Goal: Information Seeking & Learning: Learn about a topic

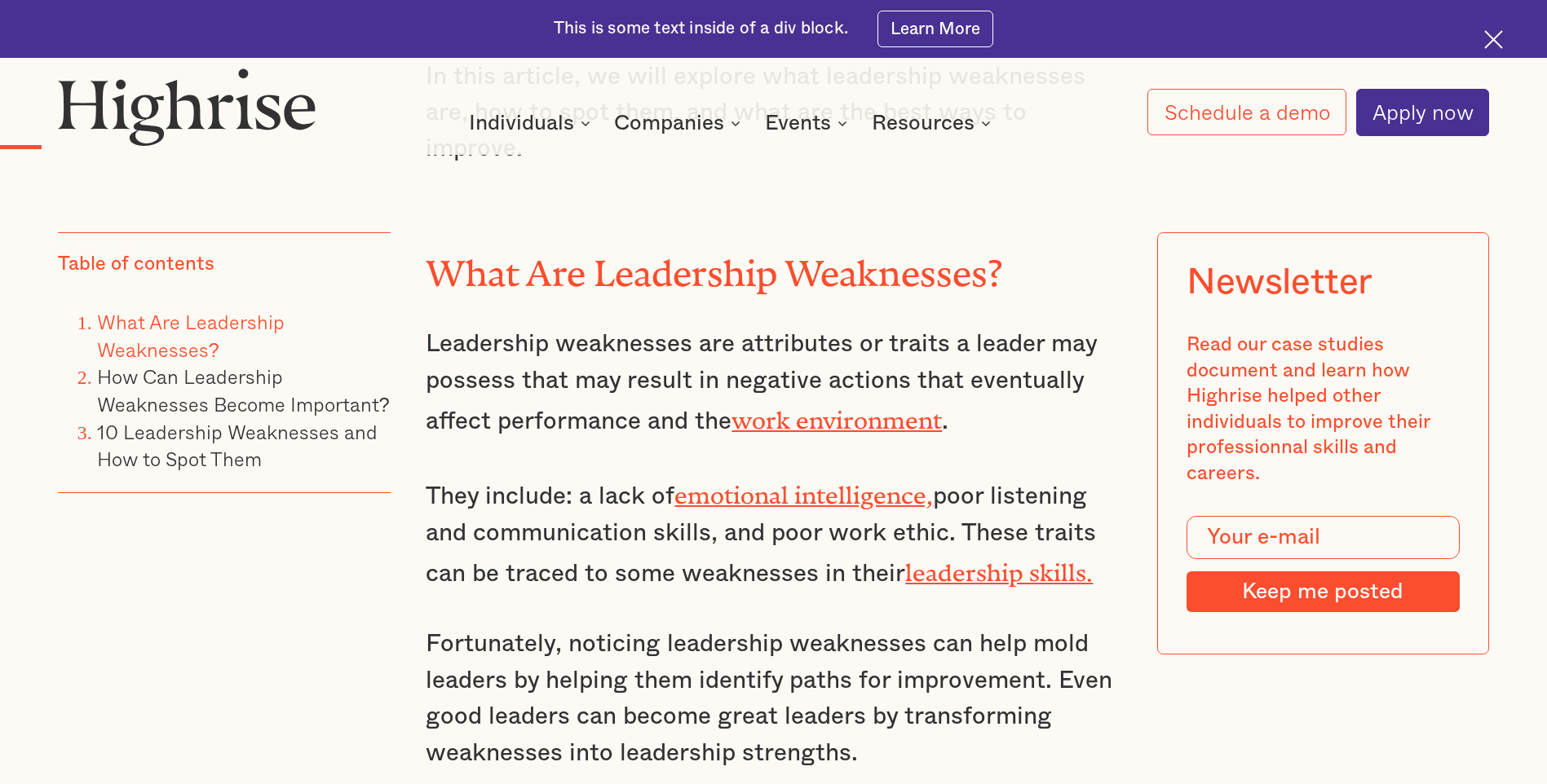
scroll to position [2445, 0]
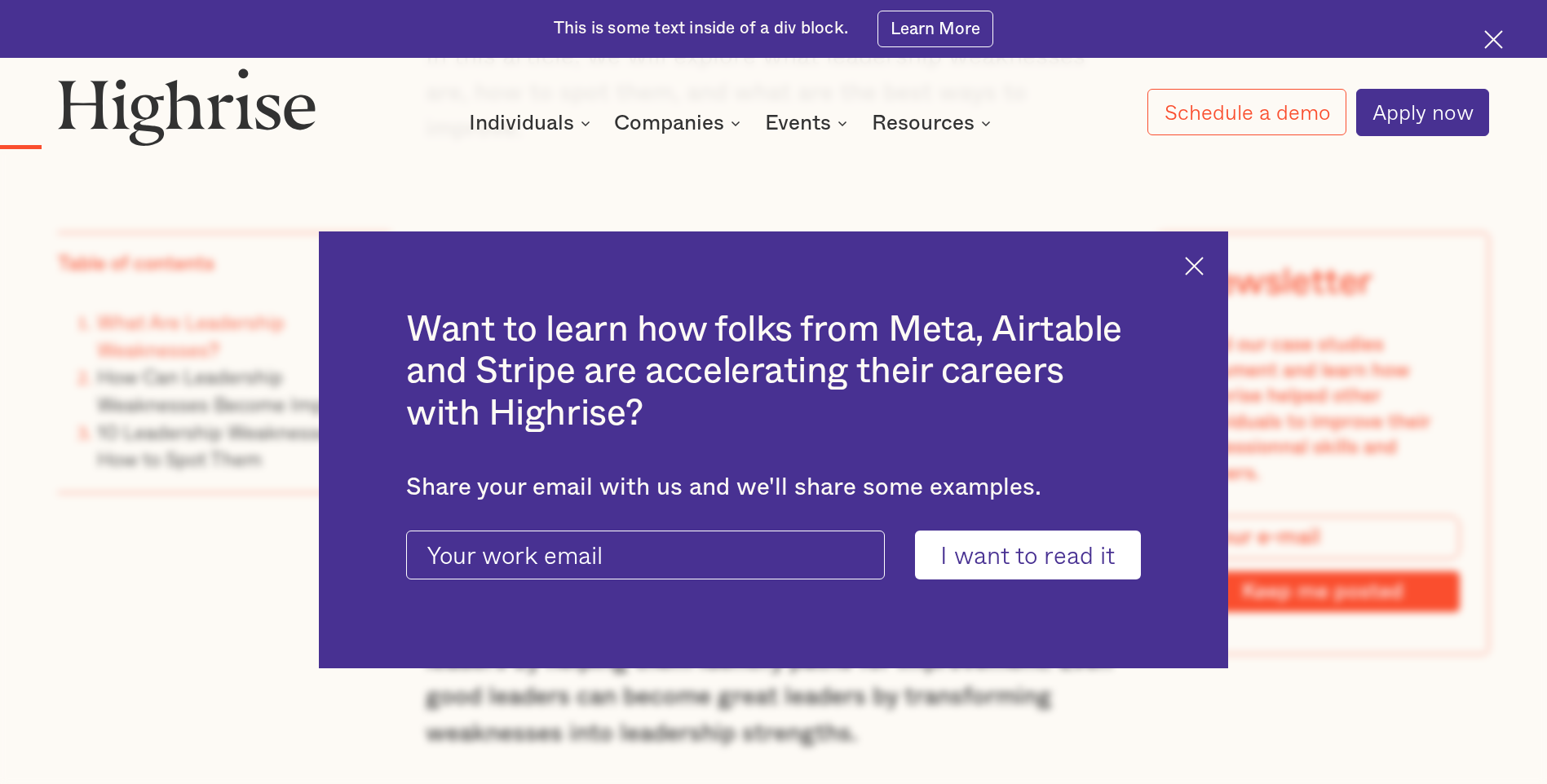
click at [1203, 271] on img at bounding box center [1194, 266] width 18 height 18
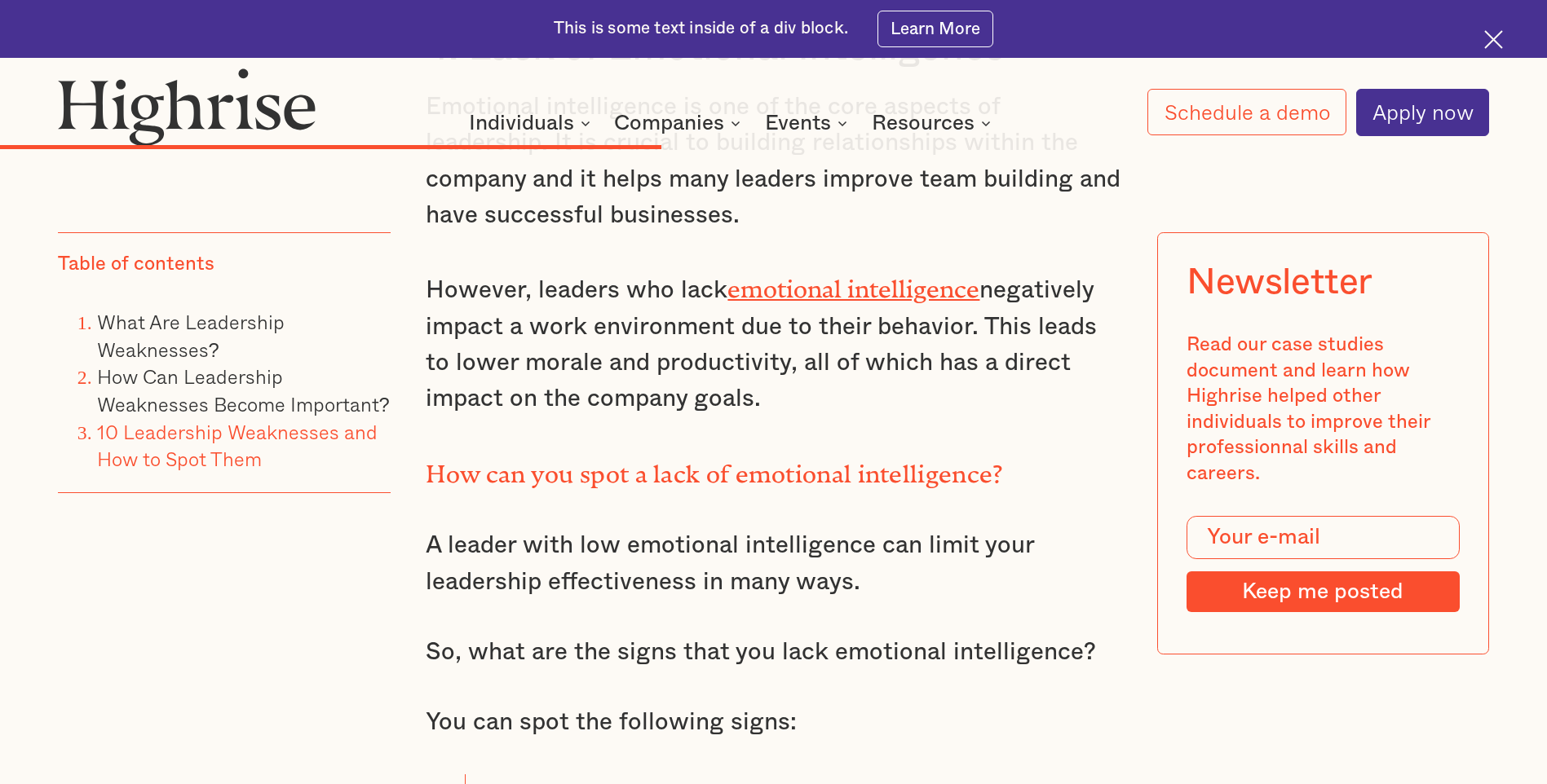
scroll to position [11654, 0]
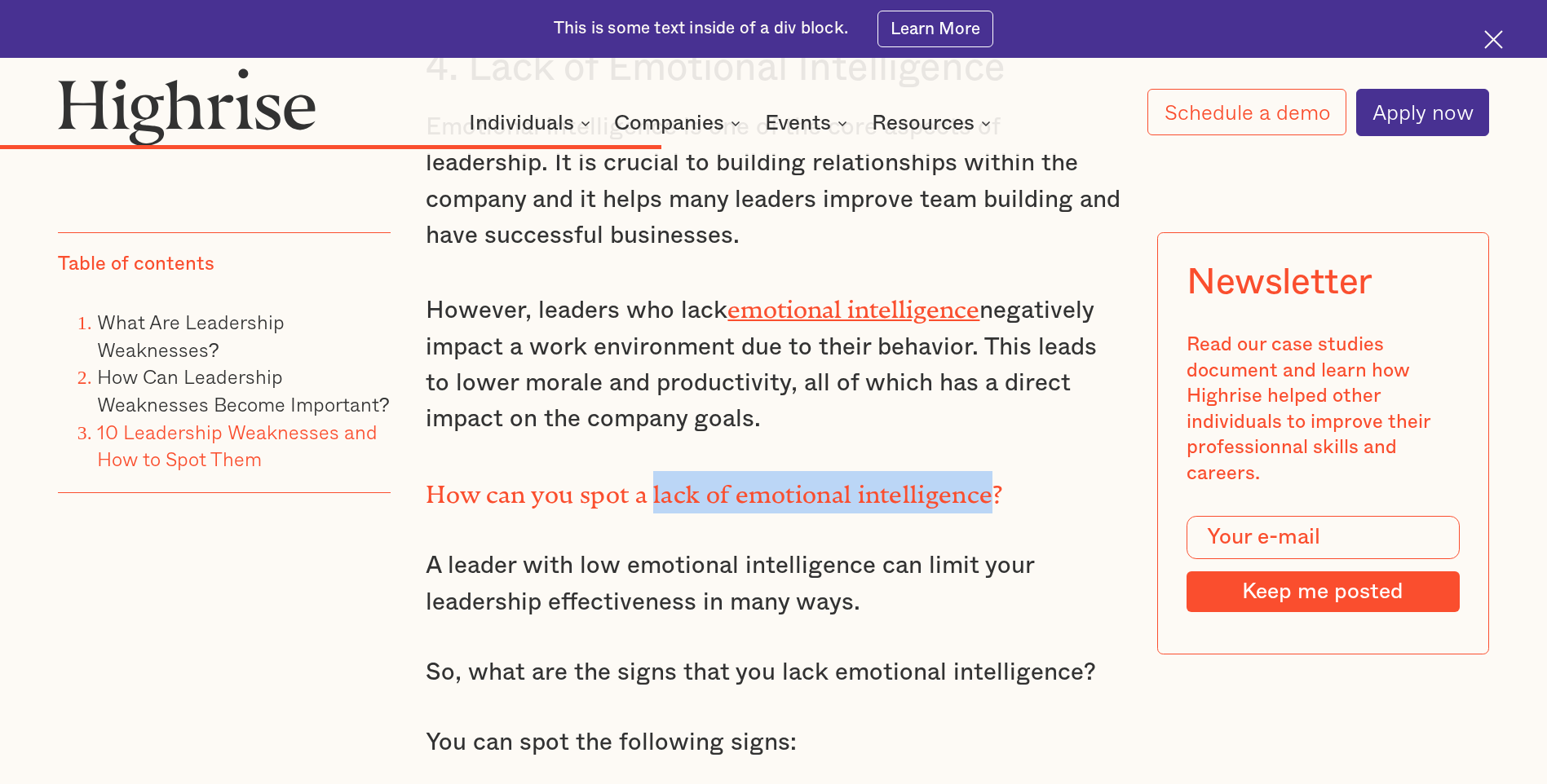
drag, startPoint x: 651, startPoint y: 276, endPoint x: 982, endPoint y: 277, distance: 331.0
click at [982, 481] on strong "How can you spot a lack of emotional intelligence?" at bounding box center [714, 489] width 576 height 16
drag, startPoint x: 982, startPoint y: 277, endPoint x: 905, endPoint y: 273, distance: 77.1
copy strong "lack of emotional intelligence"
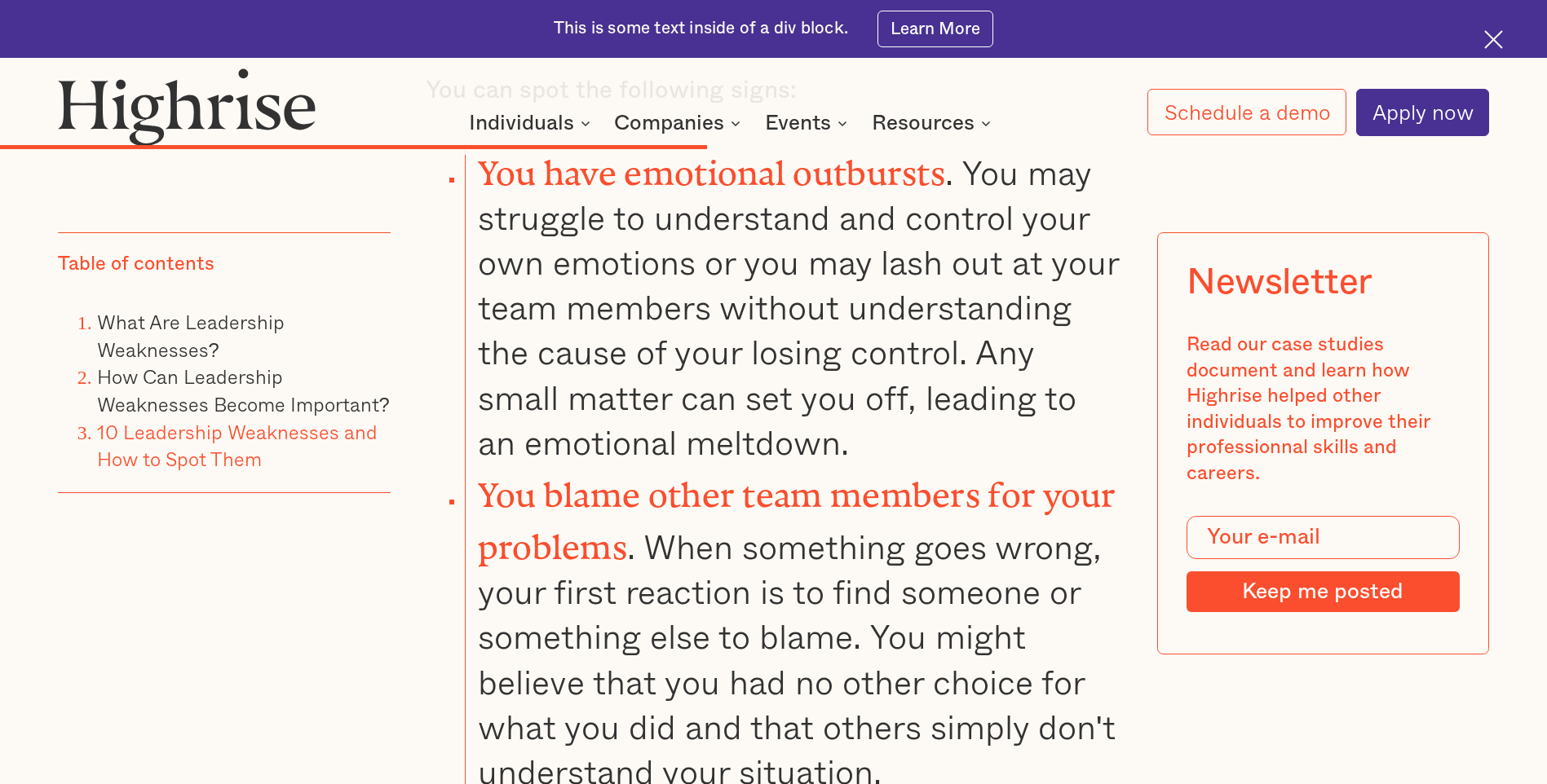
scroll to position [12550, 0]
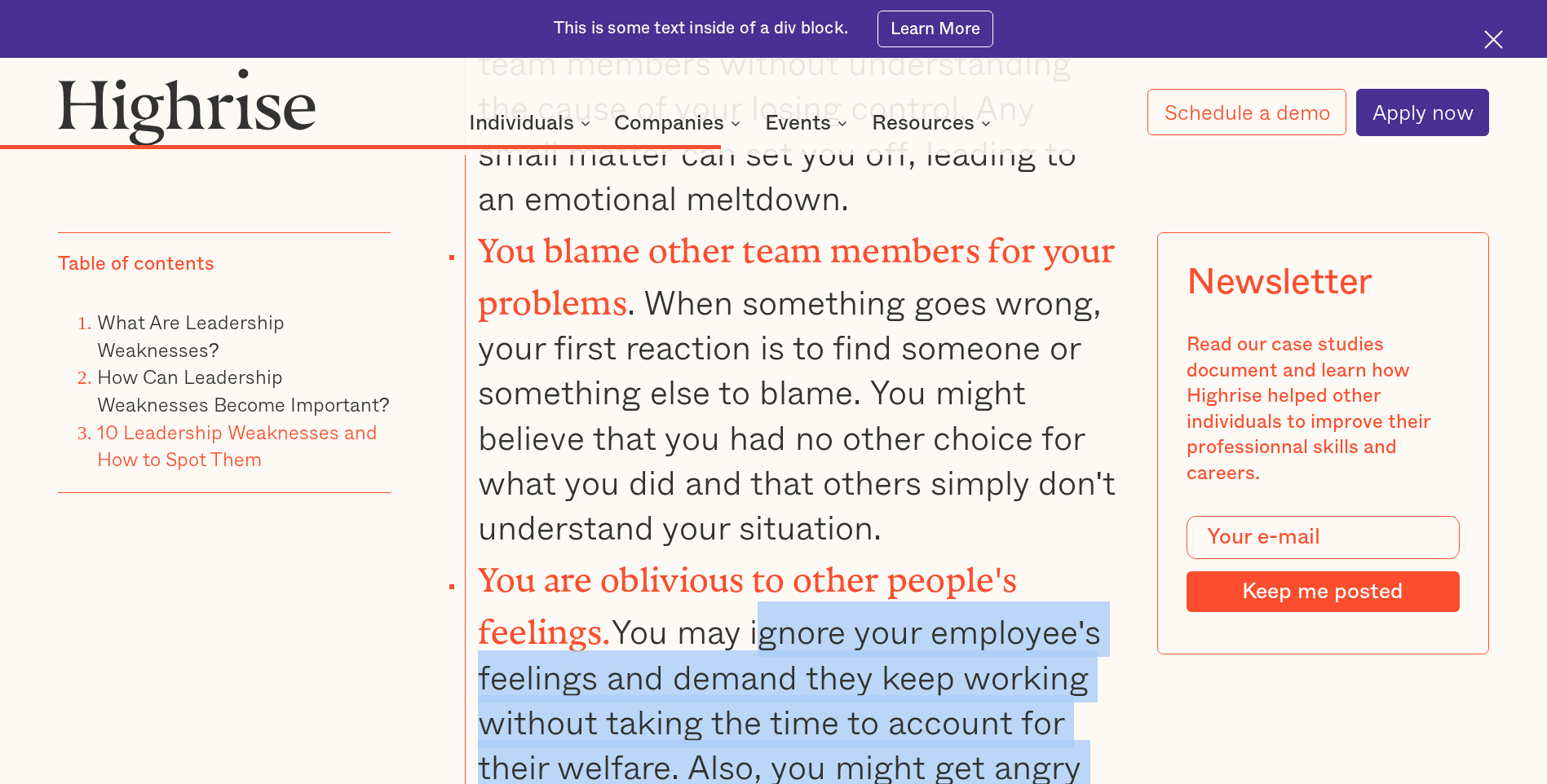
drag, startPoint x: 775, startPoint y: 390, endPoint x: 1087, endPoint y: 601, distance: 376.6
click at [1087, 601] on li "You are oblivious to other people's feelings. You may ignore your employee's fe…" at bounding box center [792, 720] width 657 height 343
copy li "gnore your employee's feelings and demand they keep working without taking the …"
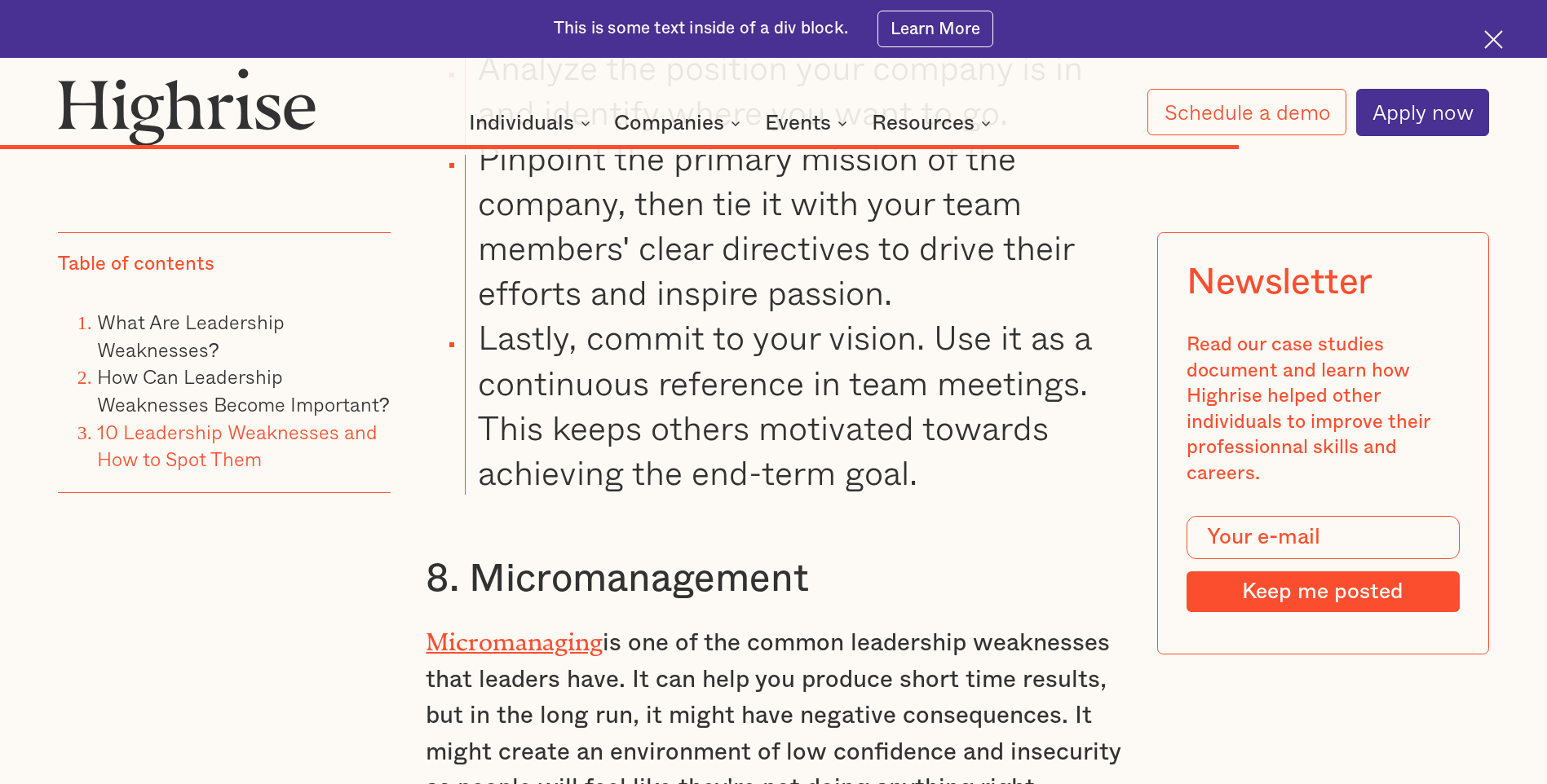
scroll to position [20130, 0]
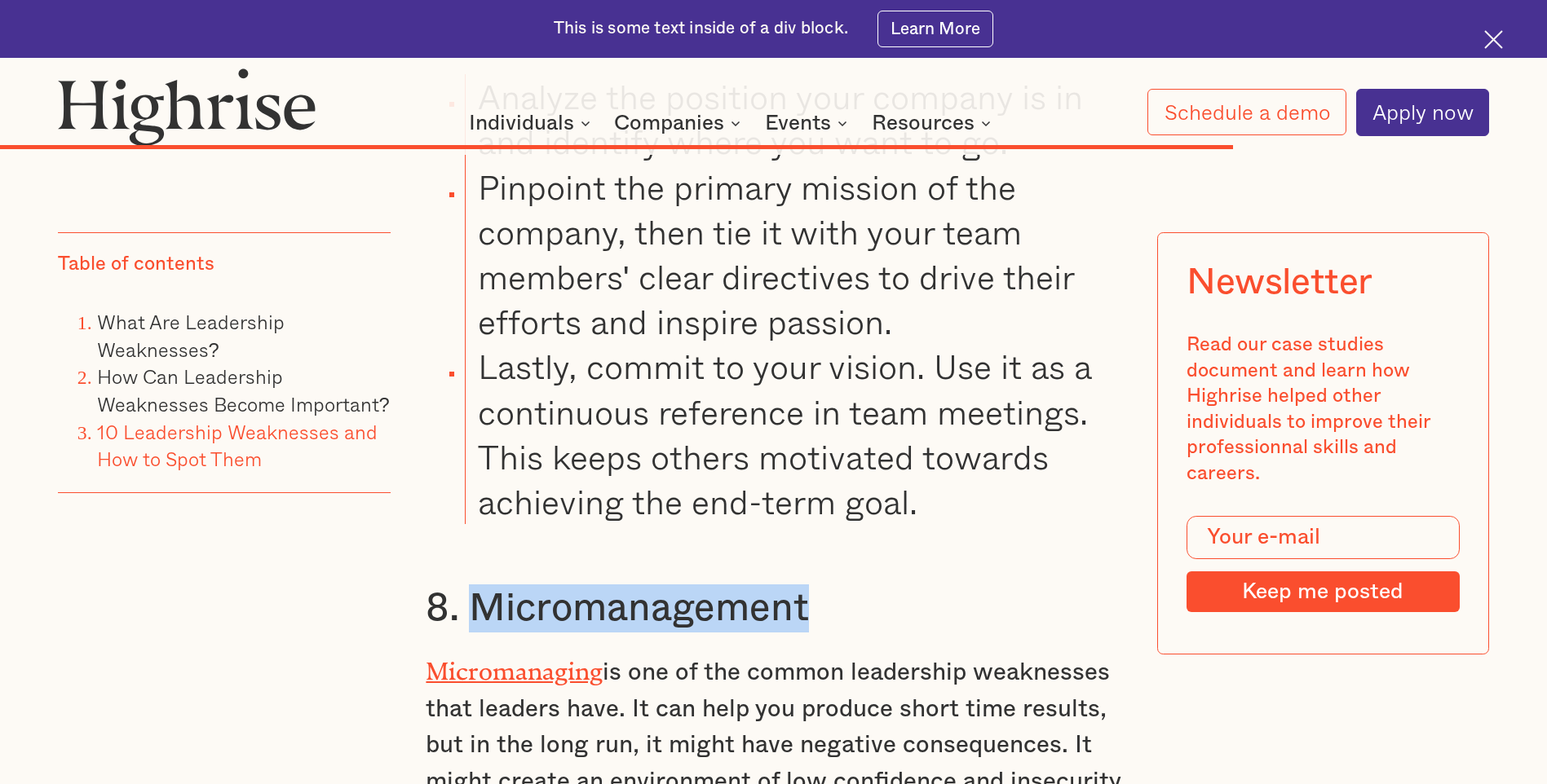
drag, startPoint x: 477, startPoint y: 270, endPoint x: 832, endPoint y: 272, distance: 355.0
click at [832, 585] on h3 "8. Micromanagement" at bounding box center [773, 608] width 694 height 48
drag, startPoint x: 832, startPoint y: 272, endPoint x: 700, endPoint y: 272, distance: 132.0
copy h3 "Micromanagement"
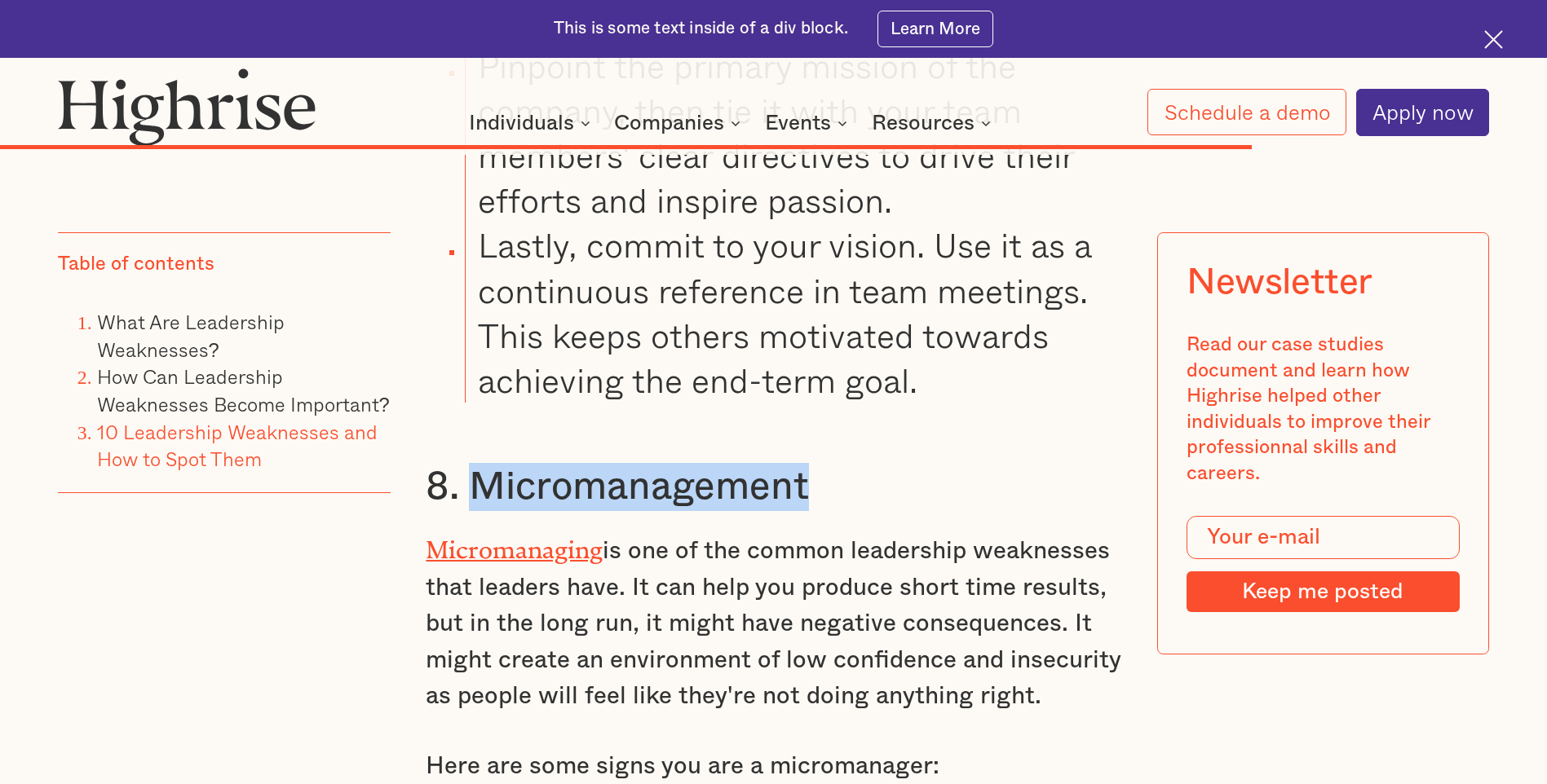
scroll to position [20537, 0]
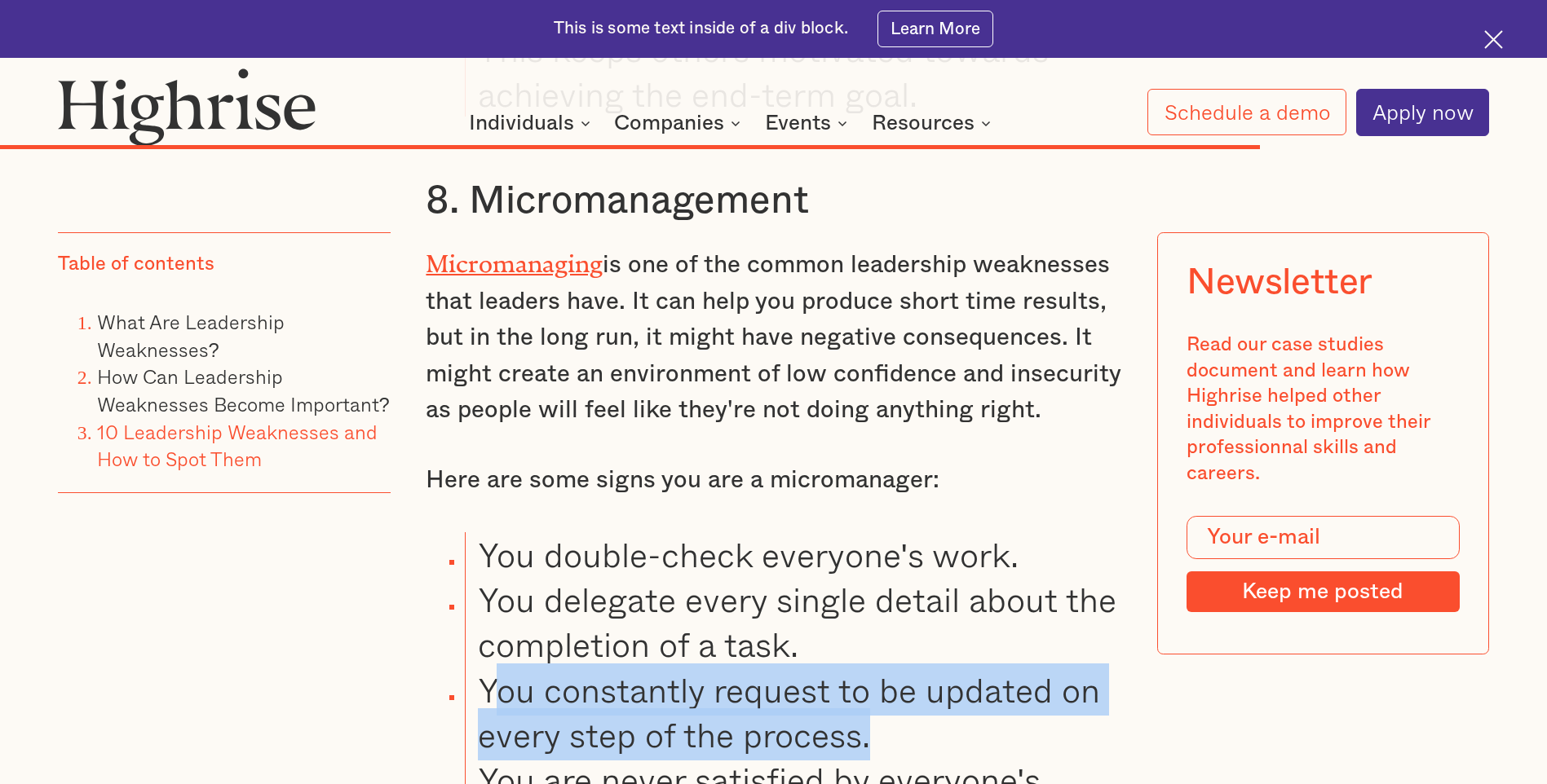
drag, startPoint x: 487, startPoint y: 353, endPoint x: 882, endPoint y: 400, distance: 397.8
click at [882, 668] on li "You constantly request to be updated on every step of the process." at bounding box center [792, 712] width 657 height 90
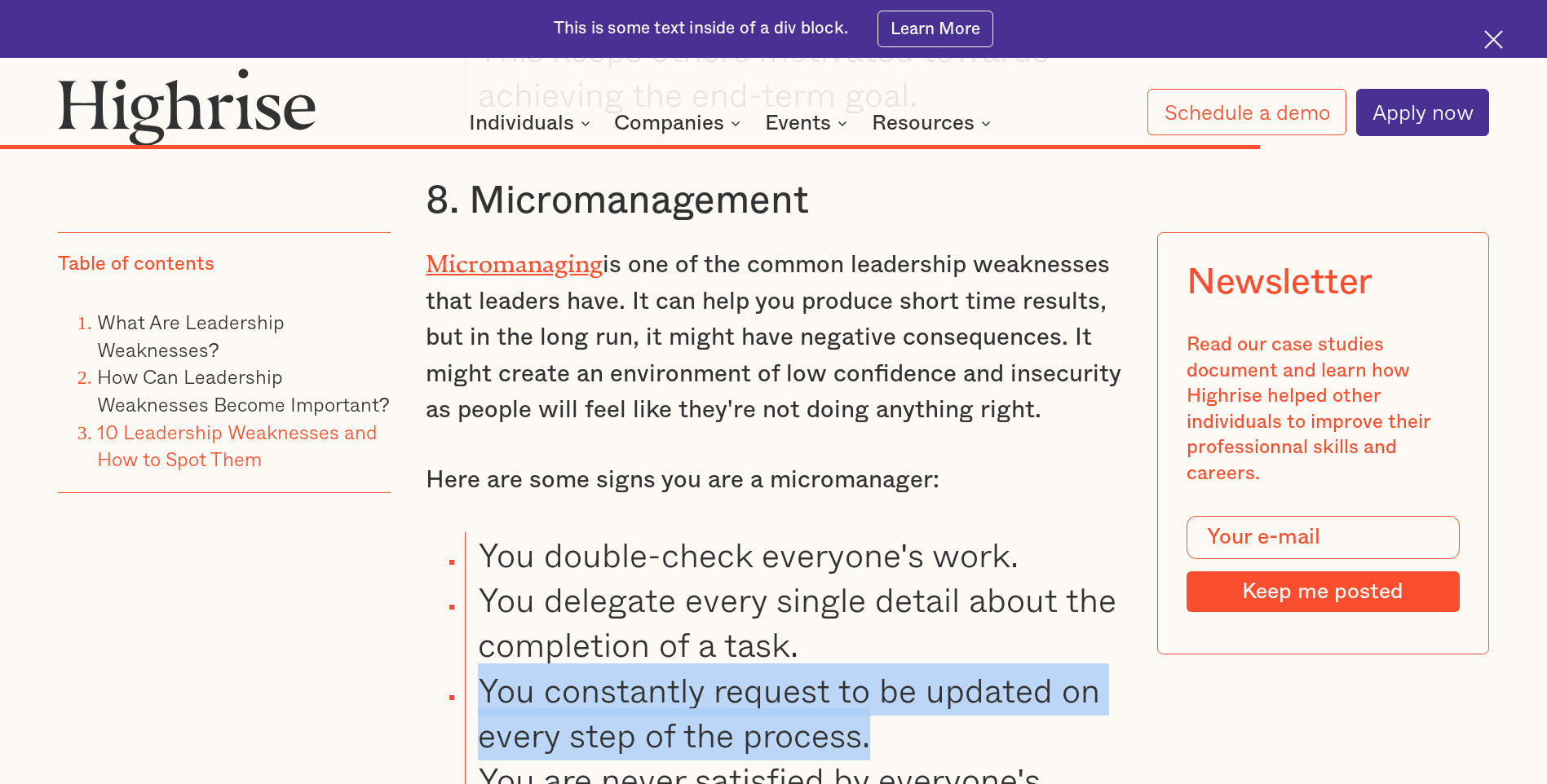
drag, startPoint x: 481, startPoint y: 355, endPoint x: 870, endPoint y: 392, distance: 390.8
click at [870, 668] on li "You constantly request to be updated on every step of the process." at bounding box center [792, 712] width 657 height 90
drag, startPoint x: 870, startPoint y: 392, endPoint x: 795, endPoint y: 380, distance: 76.0
copy li "You constantly request to be updated on every step of the process."
